Goal: Task Accomplishment & Management: Use online tool/utility

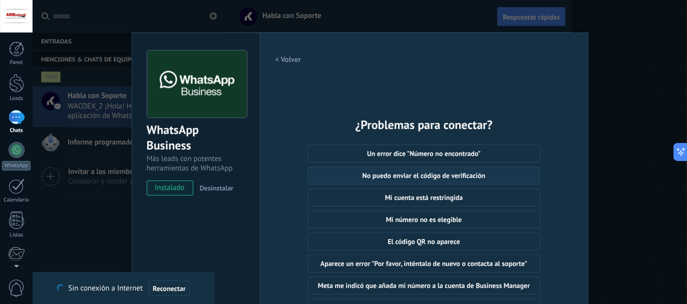
scroll to position [63, 0]
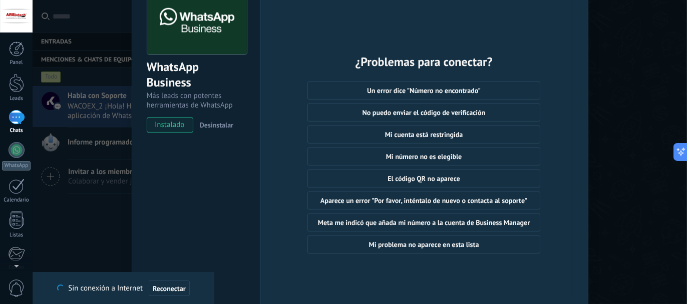
click at [93, 213] on div "WhatsApp Business Más leads con potentes herramientas de WhatsApp instalado Des…" at bounding box center [360, 152] width 654 height 304
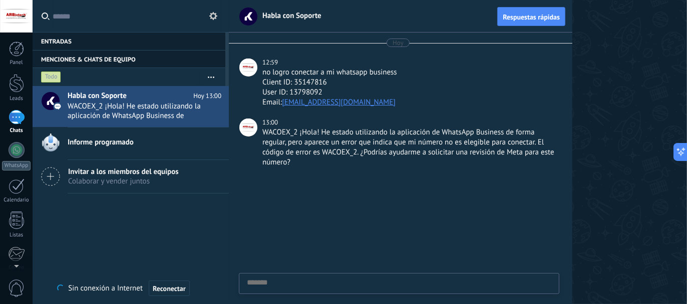
scroll to position [0, 0]
click at [610, 123] on div at bounding box center [458, 152] width 458 height 304
click at [173, 289] on span "Reconectar" at bounding box center [169, 288] width 33 height 7
click at [16, 157] on div at bounding box center [17, 150] width 16 height 16
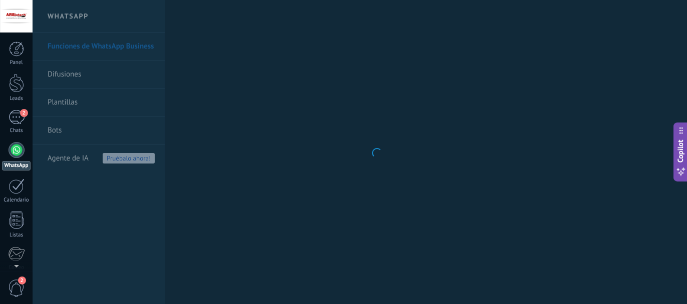
click at [19, 151] on div at bounding box center [17, 150] width 16 height 16
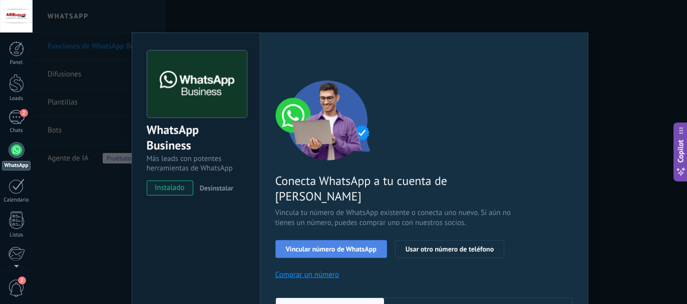
click at [306, 240] on button "Vincular número de WhatsApp" at bounding box center [331, 249] width 112 height 18
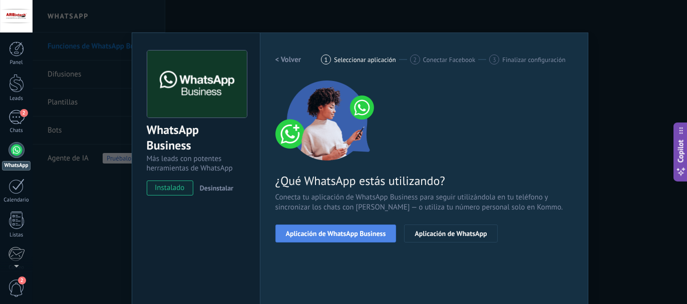
click at [318, 231] on span "Aplicación de WhatsApp Business" at bounding box center [336, 233] width 100 height 7
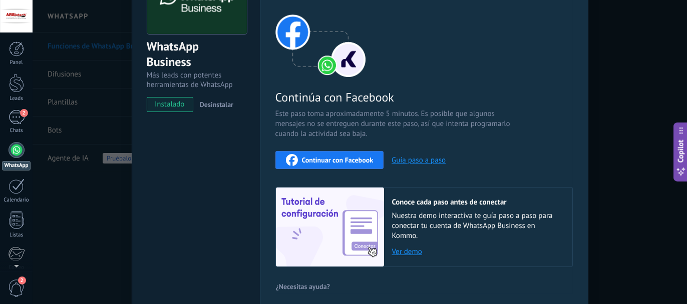
scroll to position [100, 0]
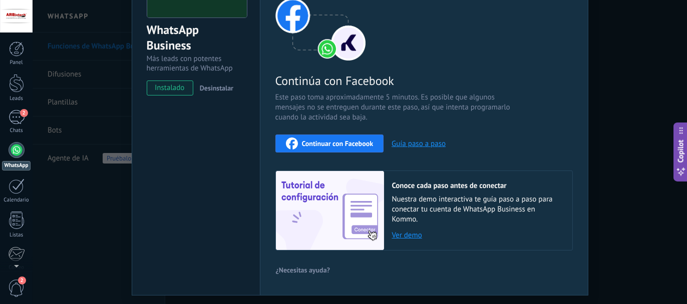
click at [344, 142] on span "Continuar con Facebook" at bounding box center [338, 143] width 72 height 7
click at [425, 141] on button "Guía paso a paso" at bounding box center [418, 144] width 54 height 10
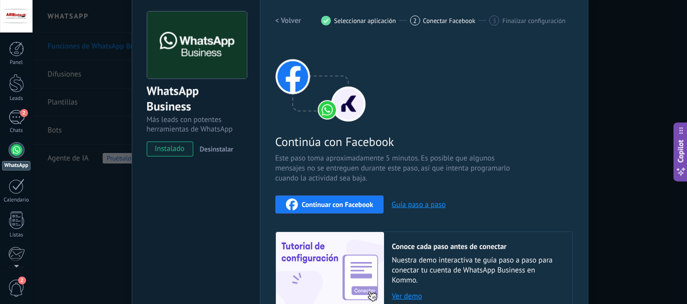
scroll to position [0, 0]
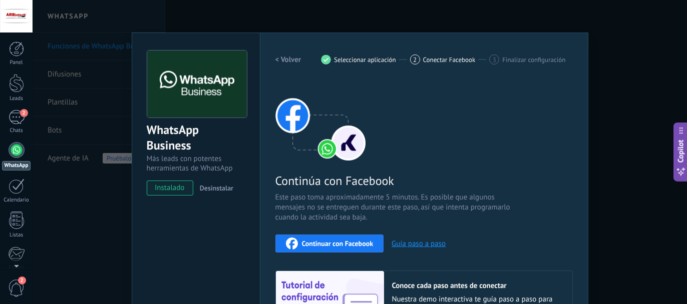
click at [224, 185] on span "Desinstalar" at bounding box center [217, 188] width 34 height 9
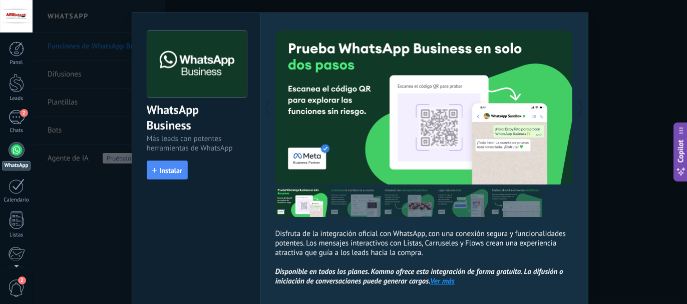
scroll to position [19, 0]
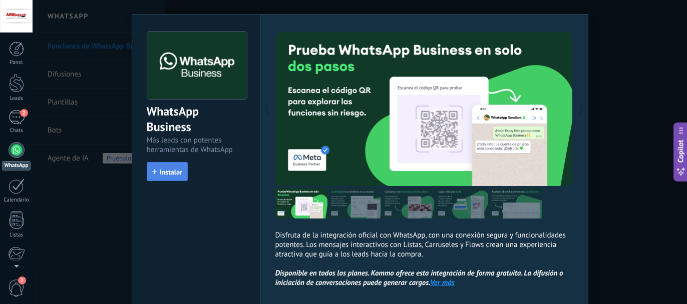
click at [179, 169] on span "Instalar" at bounding box center [171, 172] width 23 height 7
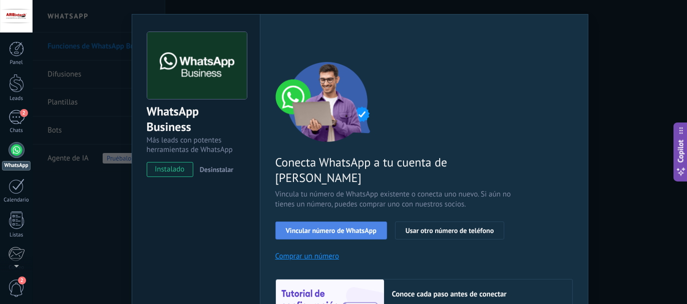
click at [329, 227] on span "Vincular número de WhatsApp" at bounding box center [331, 230] width 91 height 7
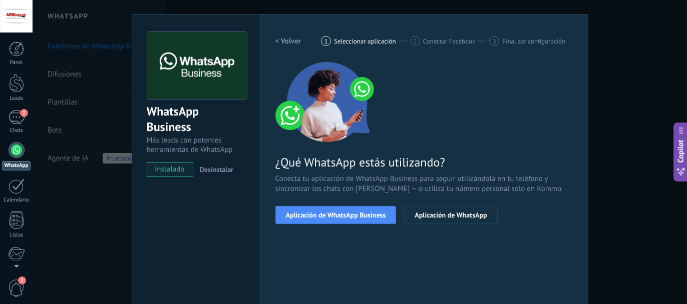
click at [329, 212] on span "Aplicación de WhatsApp Business" at bounding box center [336, 215] width 100 height 7
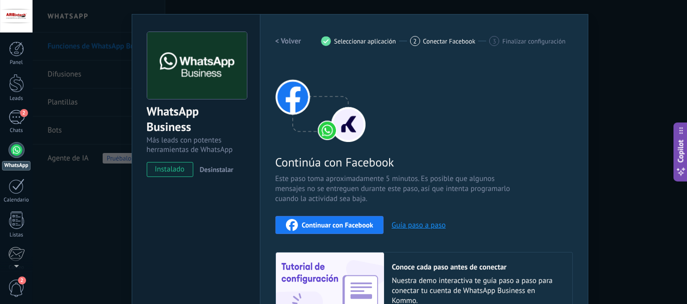
click at [343, 226] on span "Continuar con Facebook" at bounding box center [338, 225] width 72 height 7
click at [637, 71] on div "WhatsApp Business Más leads con potentes herramientas de WhatsApp instalado Des…" at bounding box center [360, 152] width 654 height 304
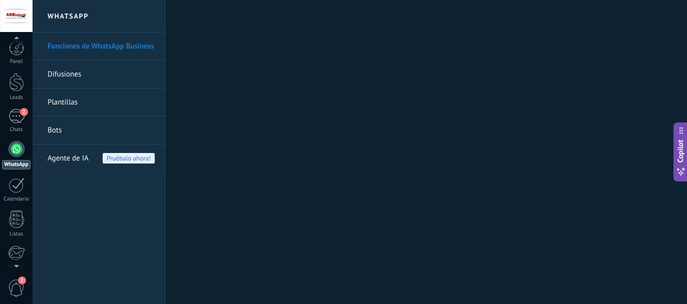
scroll to position [0, 0]
click at [17, 18] on div at bounding box center [16, 16] width 33 height 33
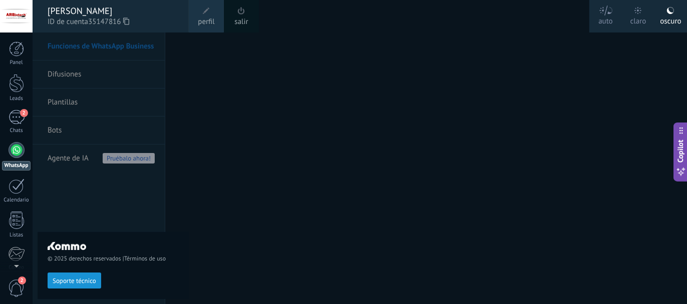
click at [204, 17] on span "perfil" at bounding box center [206, 22] width 17 height 11
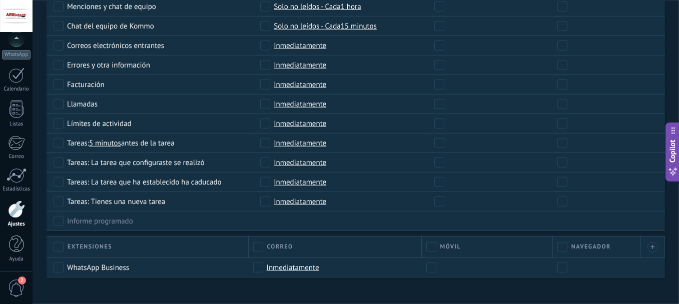
scroll to position [580, 0]
